Goal: Navigation & Orientation: Go to known website

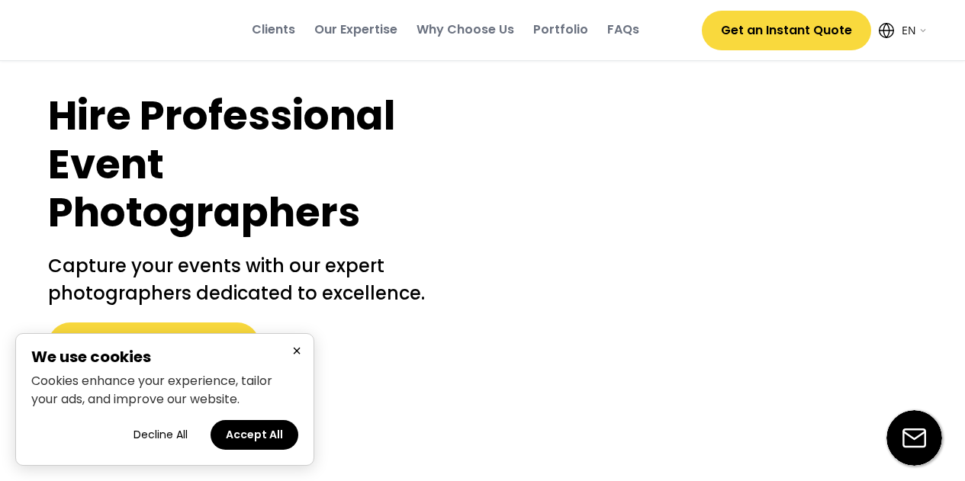
select select ""en""
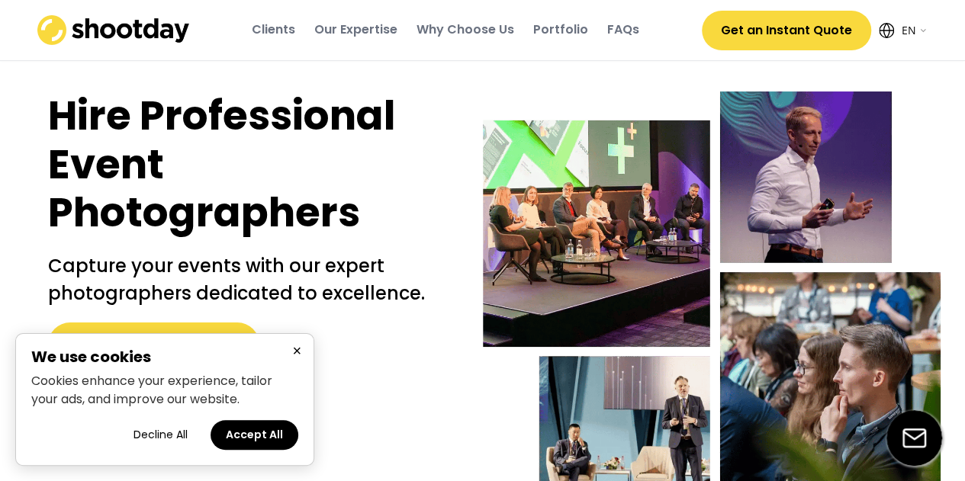
click at [166, 439] on button "Decline All" at bounding box center [160, 435] width 85 height 30
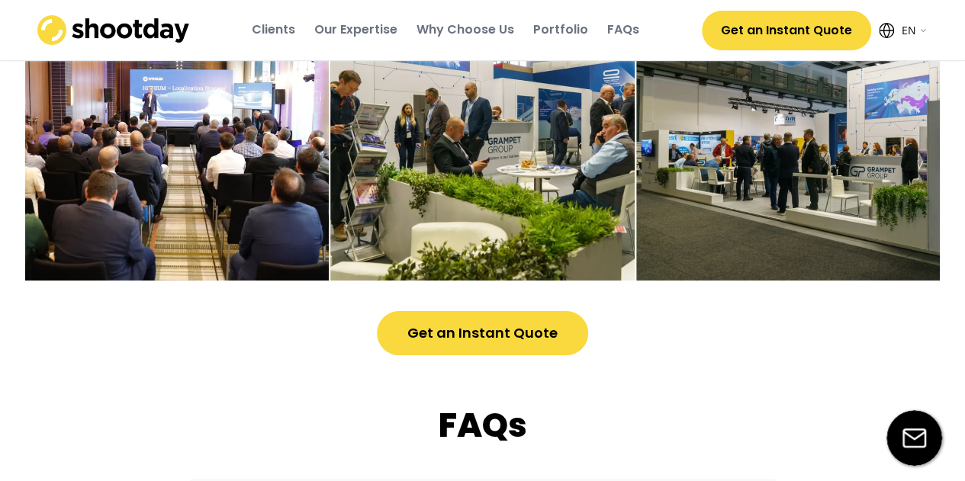
scroll to position [4001, 0]
